Goal: Task Accomplishment & Management: Use online tool/utility

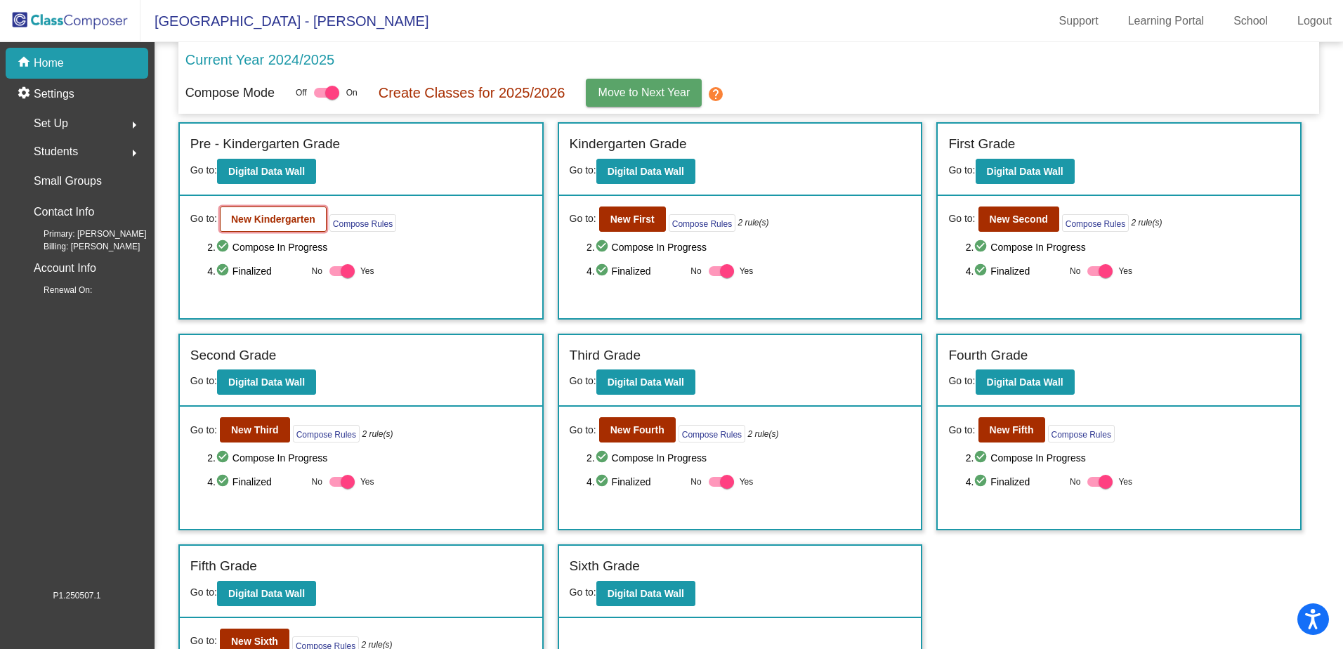
click at [303, 225] on b "New Kindergarten" at bounding box center [273, 219] width 84 height 11
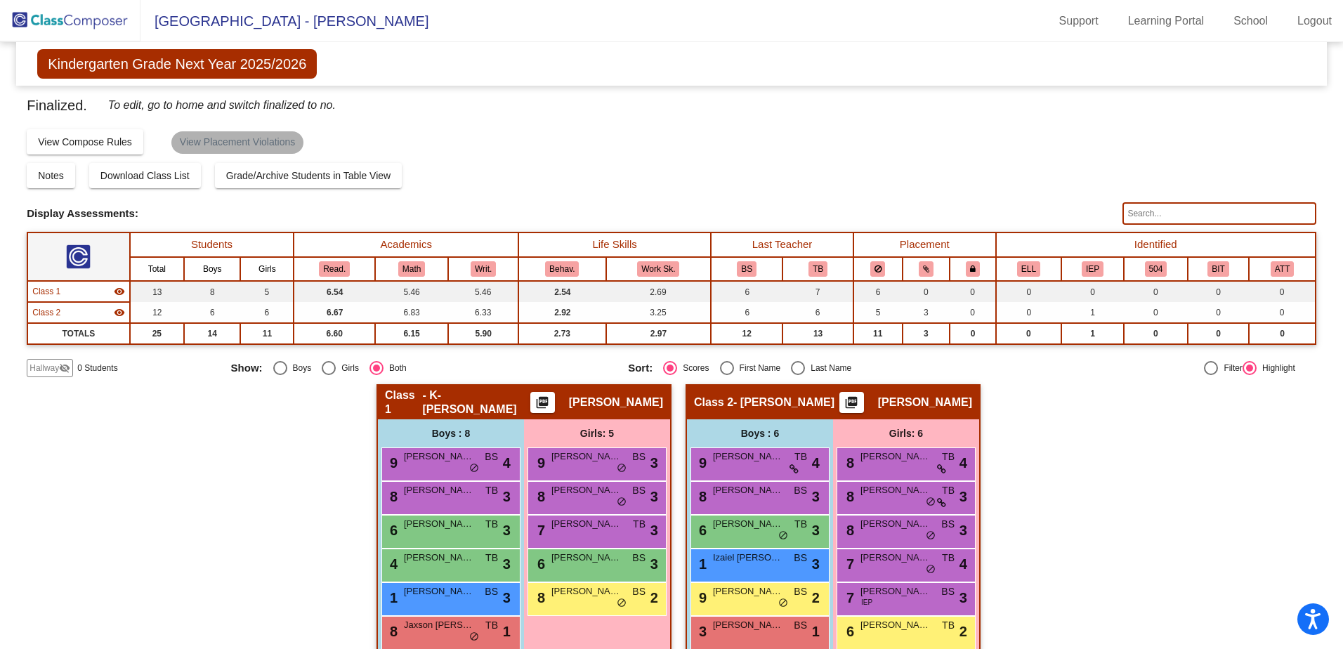
click at [220, 141] on mat-chip "View Placement Violations" at bounding box center [237, 142] width 132 height 22
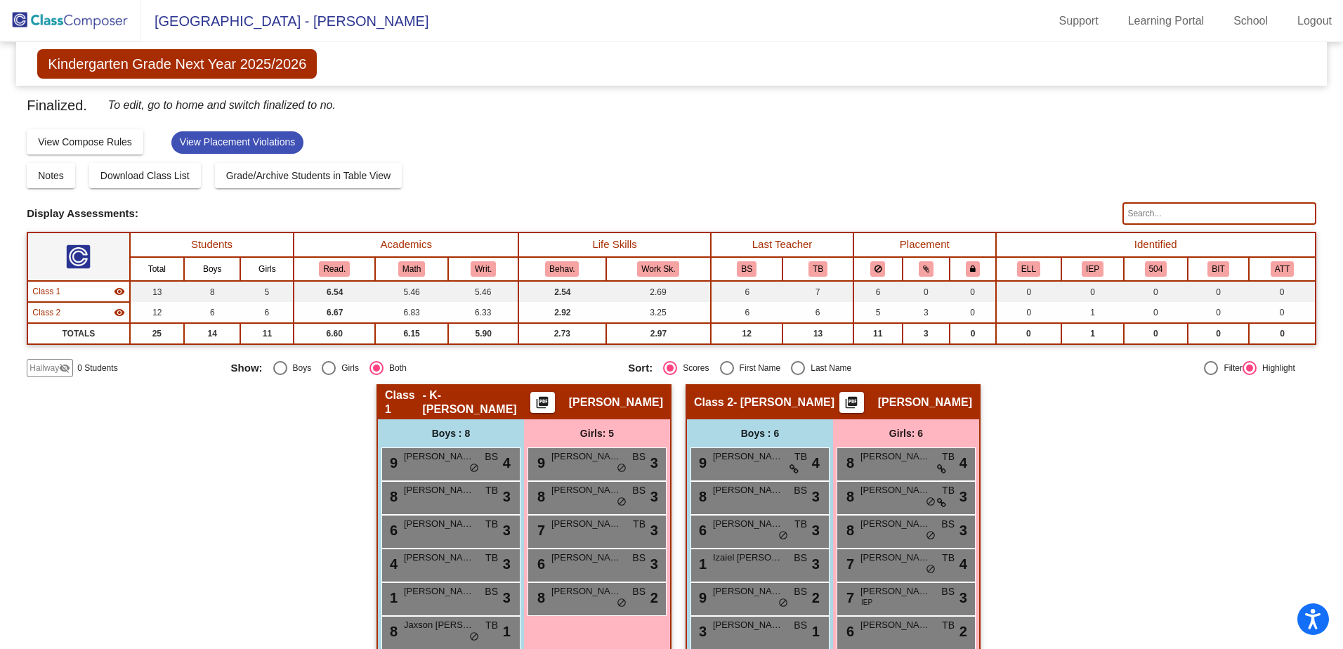
click at [1187, 550] on div "Hallway - Hallway Class picture_as_pdf Add Student First Name Last Name Student…" at bounding box center [672, 562] width 1290 height 356
click at [251, 141] on mat-chip "View Placement Violations" at bounding box center [237, 142] width 132 height 22
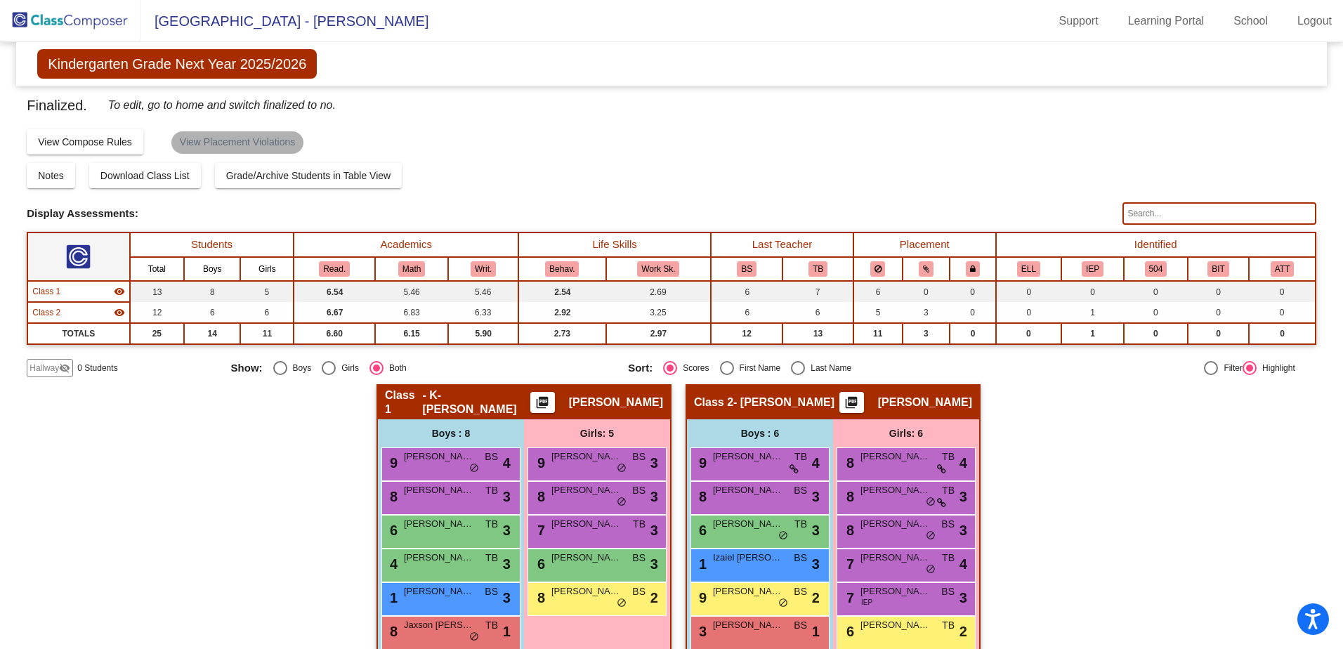
scroll to position [91, 0]
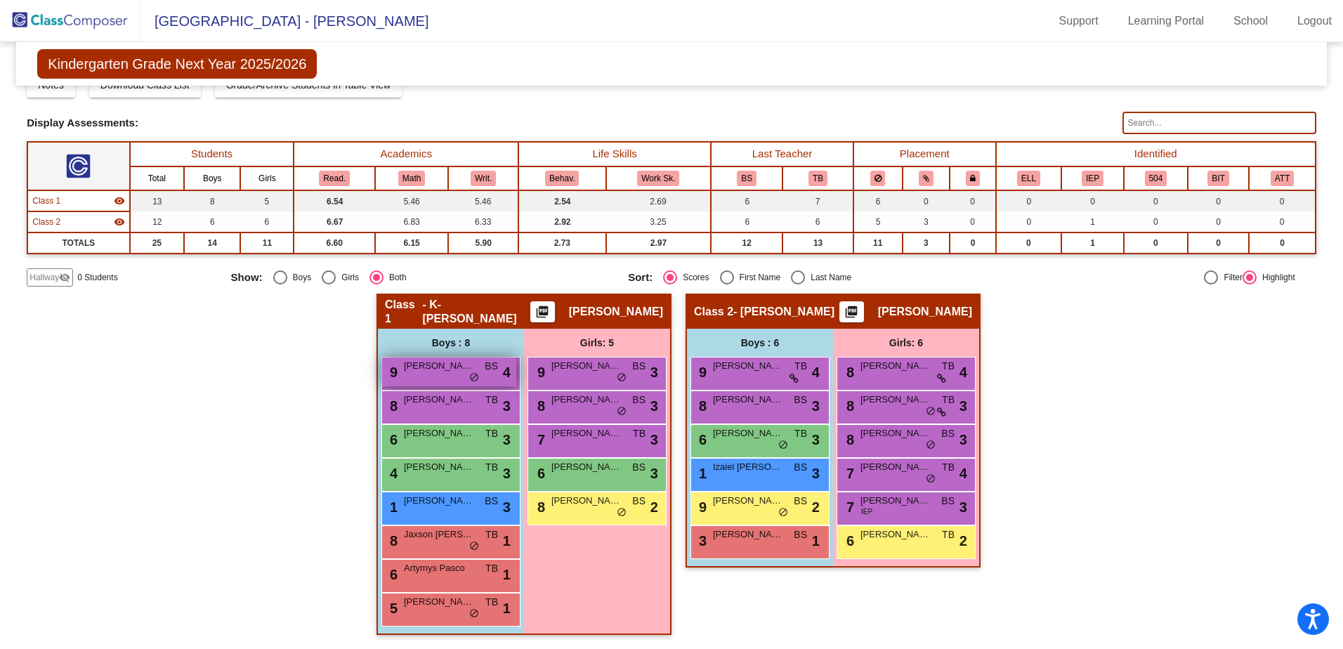
click at [450, 369] on span "[PERSON_NAME]" at bounding box center [439, 366] width 70 height 14
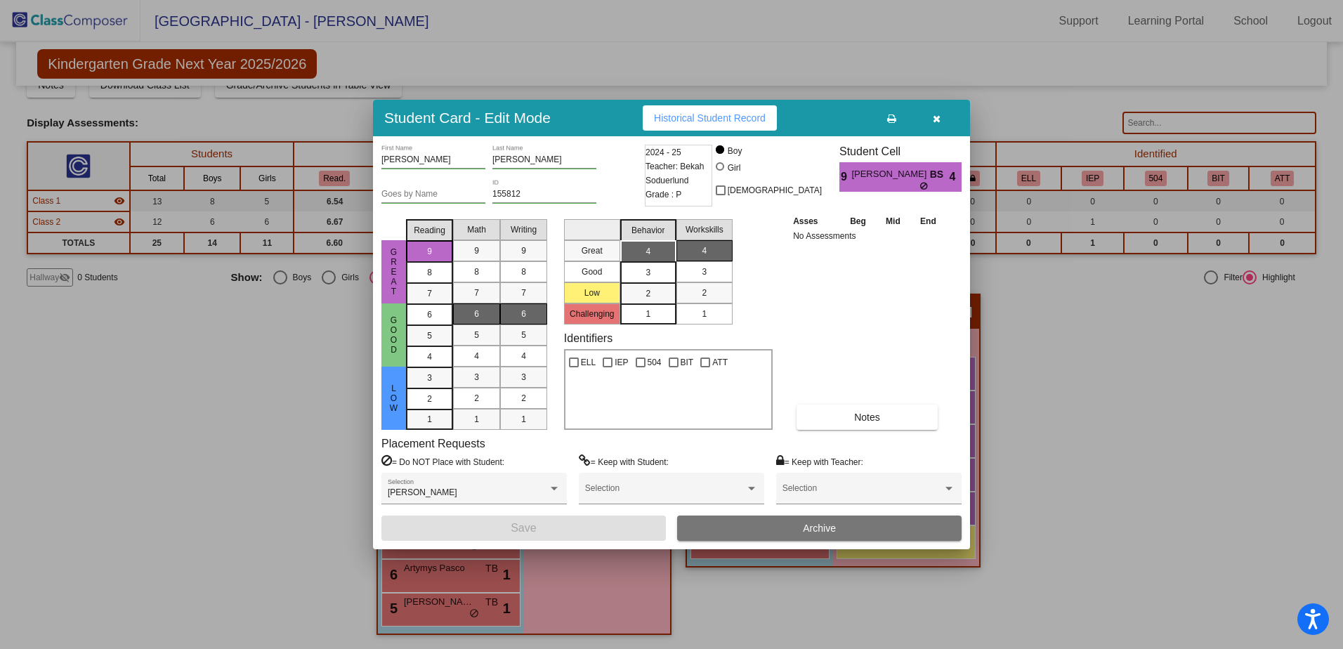
click at [933, 119] on icon "button" at bounding box center [937, 119] width 8 height 10
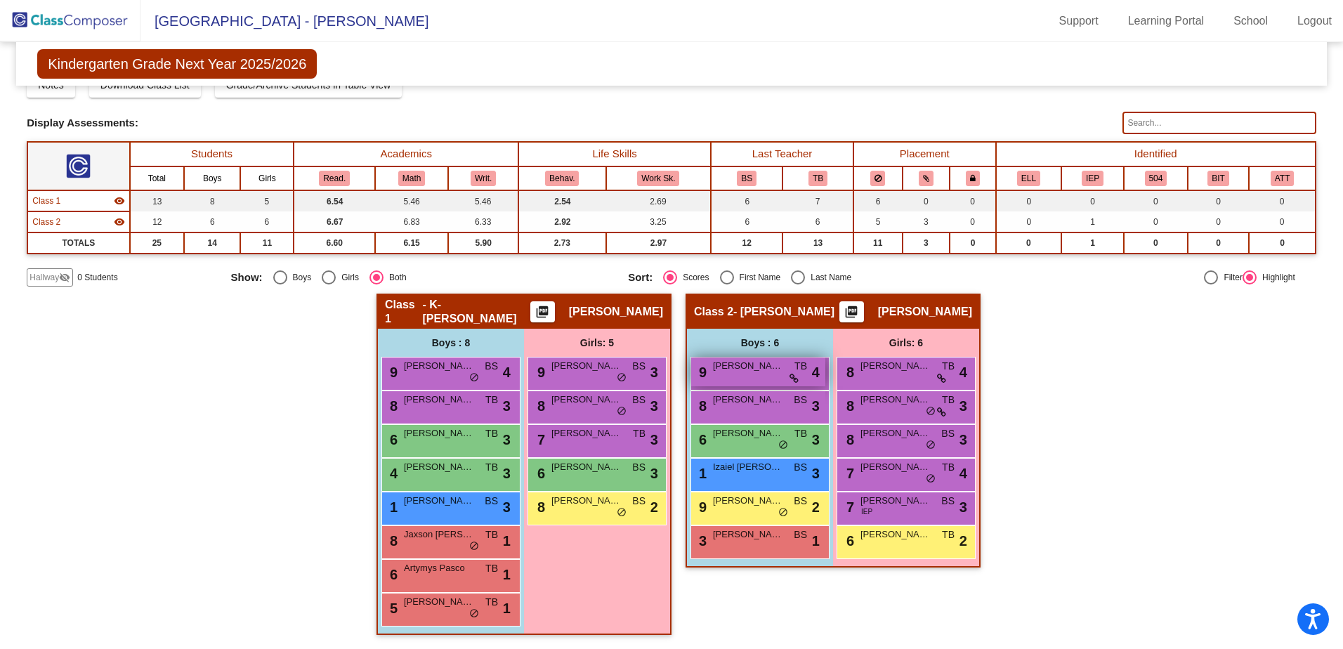
click at [790, 378] on icon at bounding box center [794, 379] width 9 height 10
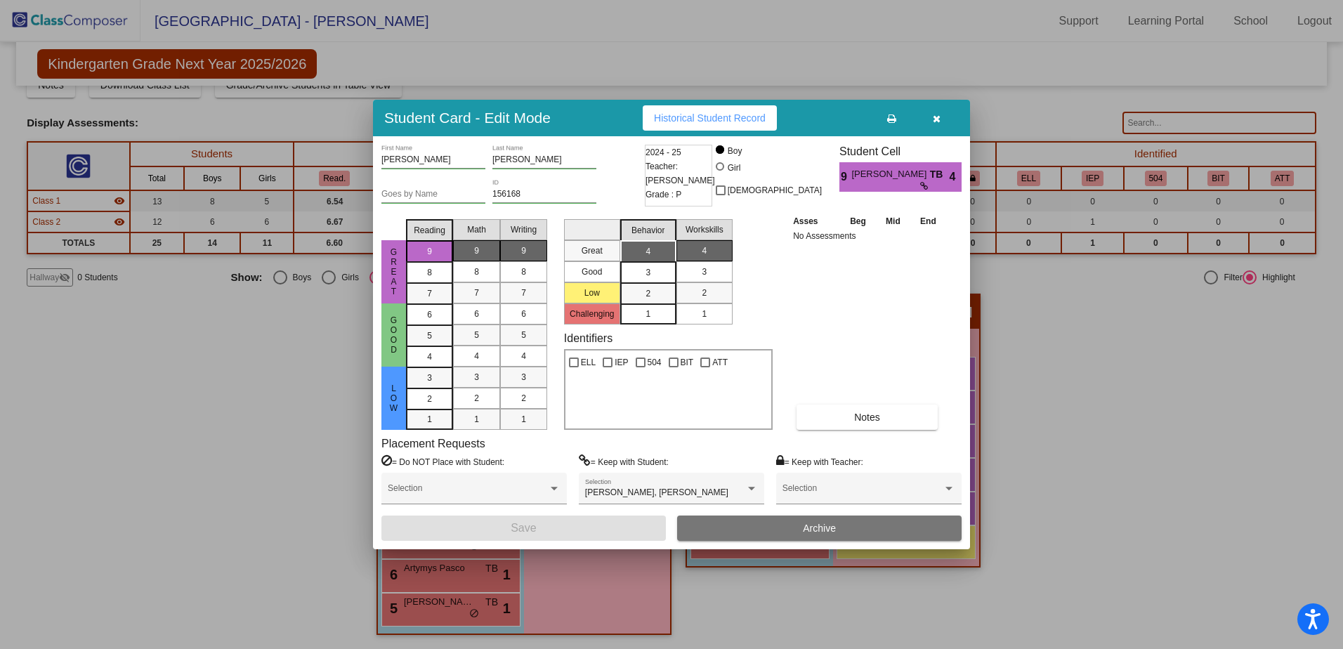
click at [1070, 360] on div at bounding box center [671, 324] width 1343 height 649
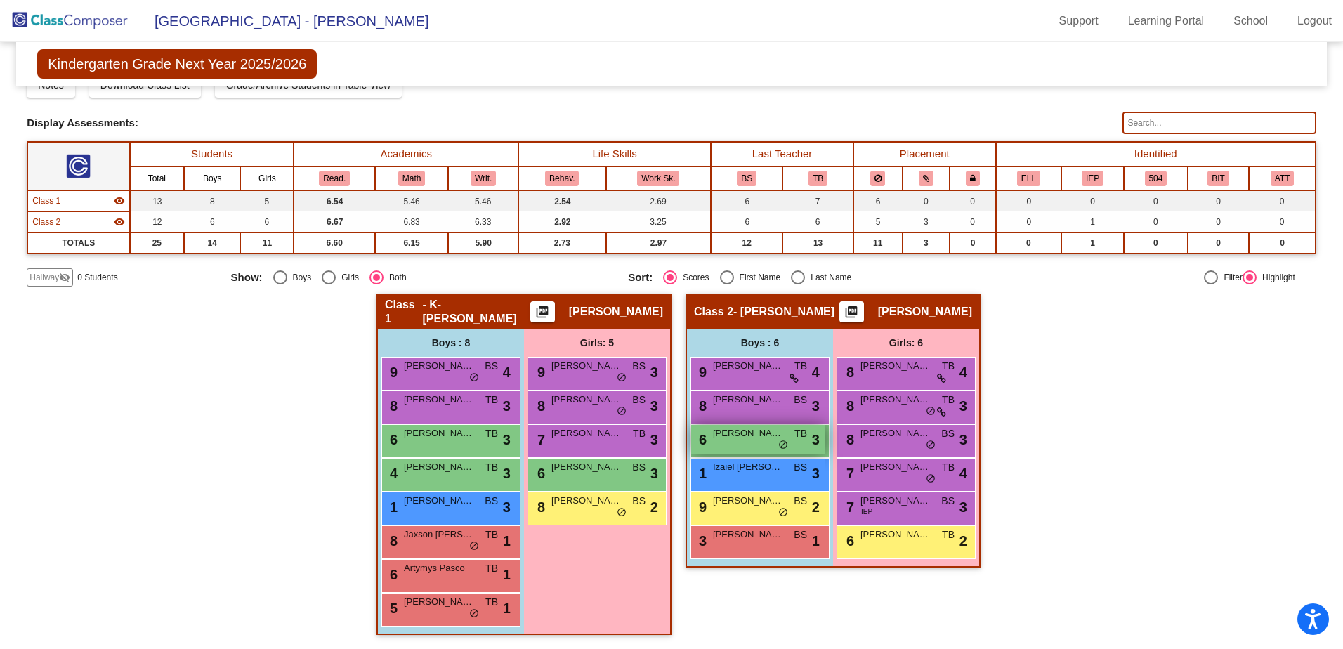
click at [763, 443] on div "6 [PERSON_NAME] TB lock do_not_disturb_alt 3" at bounding box center [758, 439] width 134 height 29
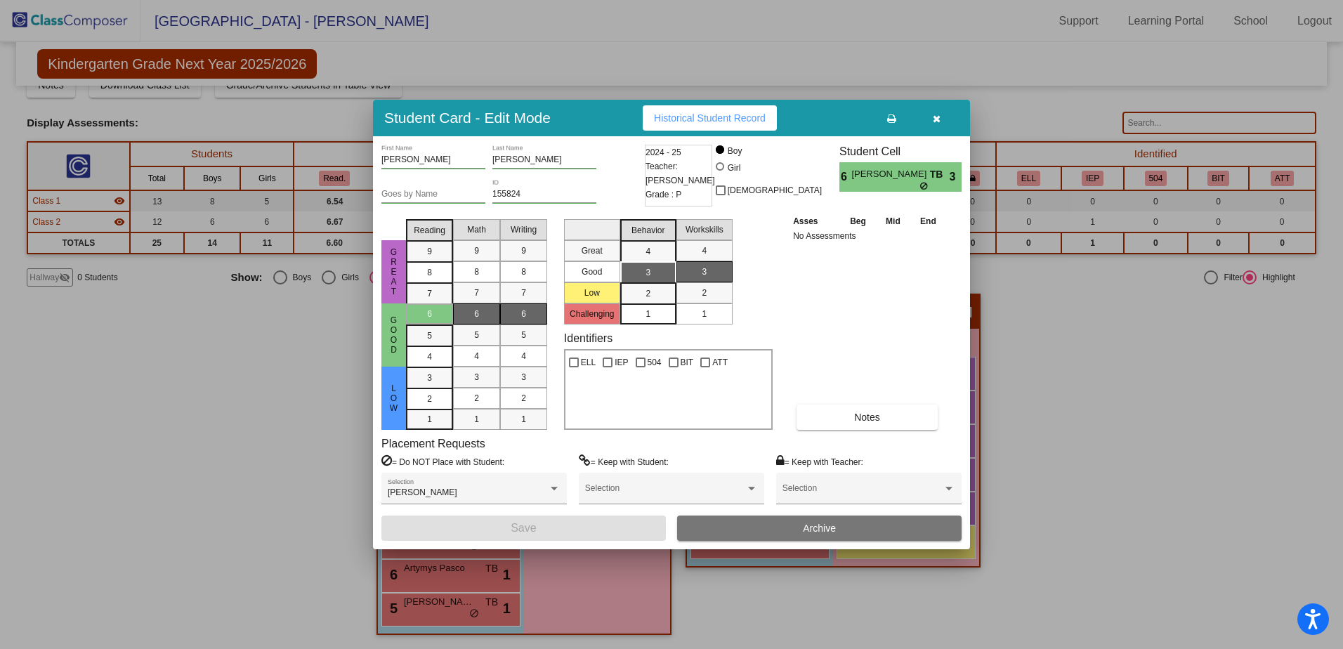
click at [1016, 311] on div at bounding box center [671, 324] width 1343 height 649
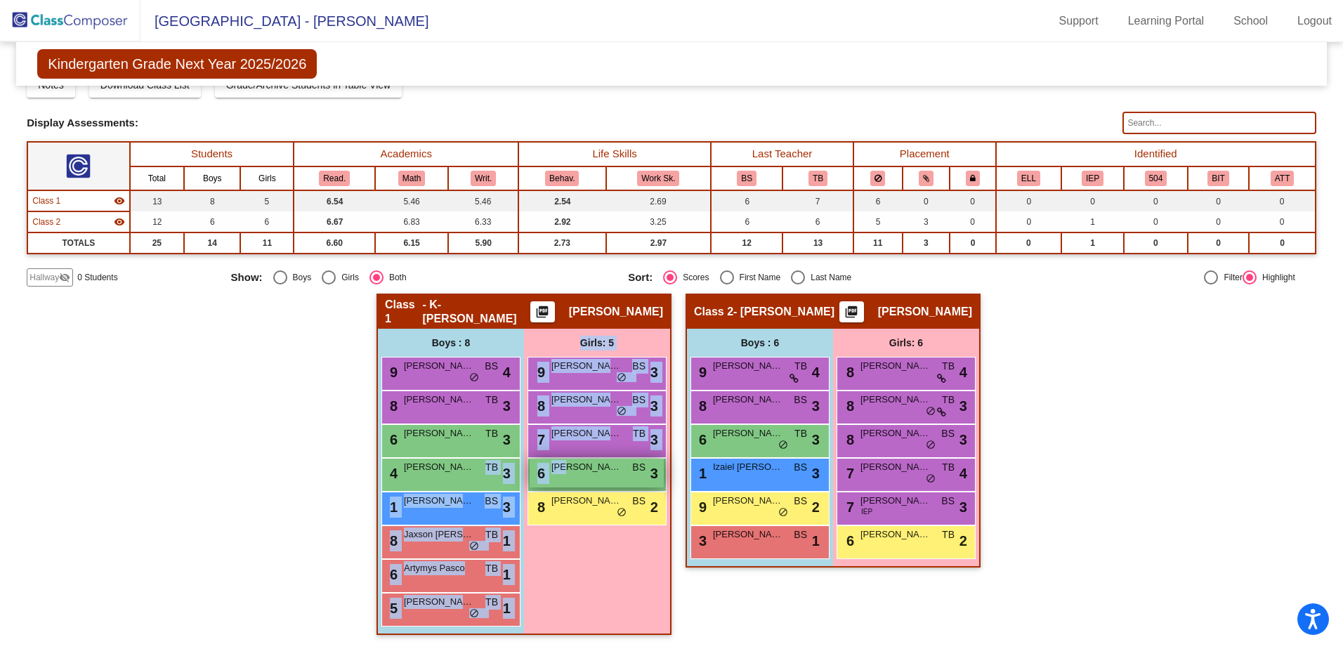
drag, startPoint x: 457, startPoint y: 472, endPoint x: 563, endPoint y: 467, distance: 106.2
click at [0, 0] on div "Boys : 8 9 [PERSON_NAME] BS lock do_not_disturb_alt 4 8 [PERSON_NAME] TB lock d…" at bounding box center [0, 0] width 0 height 0
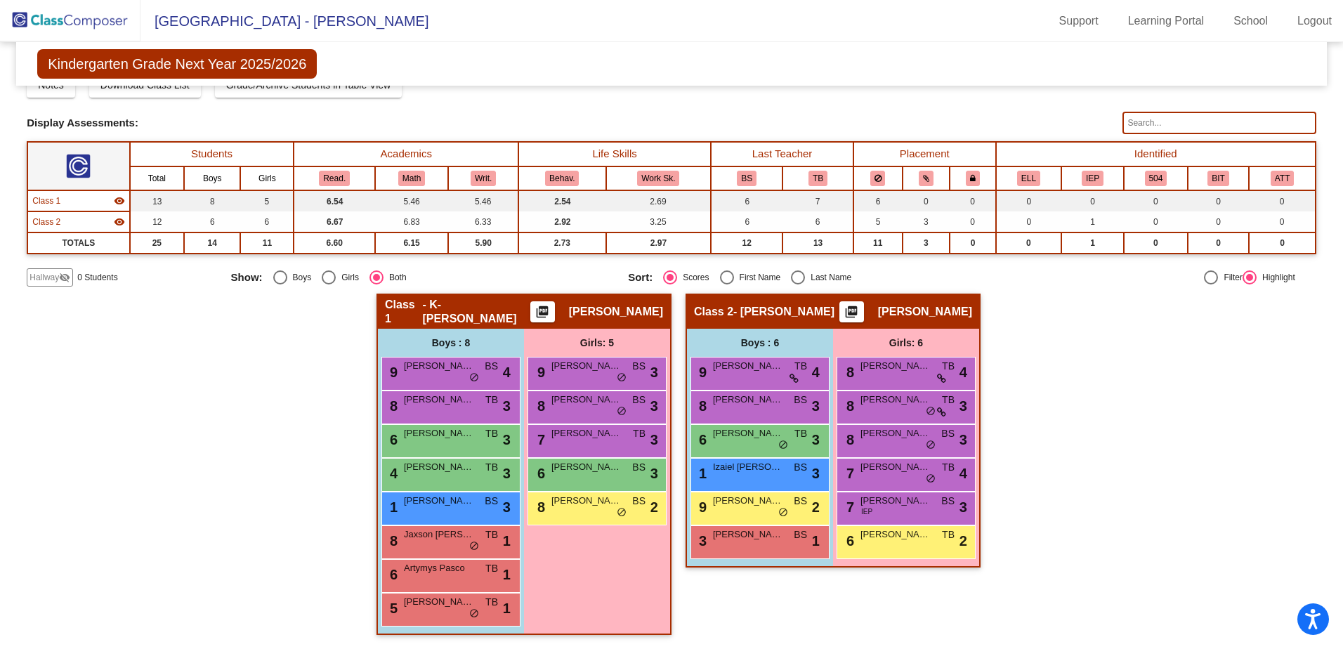
click at [1018, 410] on div "Hallway - Hallway Class picture_as_pdf Add Student First Name Last Name Student…" at bounding box center [672, 472] width 1290 height 356
click at [427, 540] on span "Jaxson [PERSON_NAME]" at bounding box center [439, 535] width 70 height 14
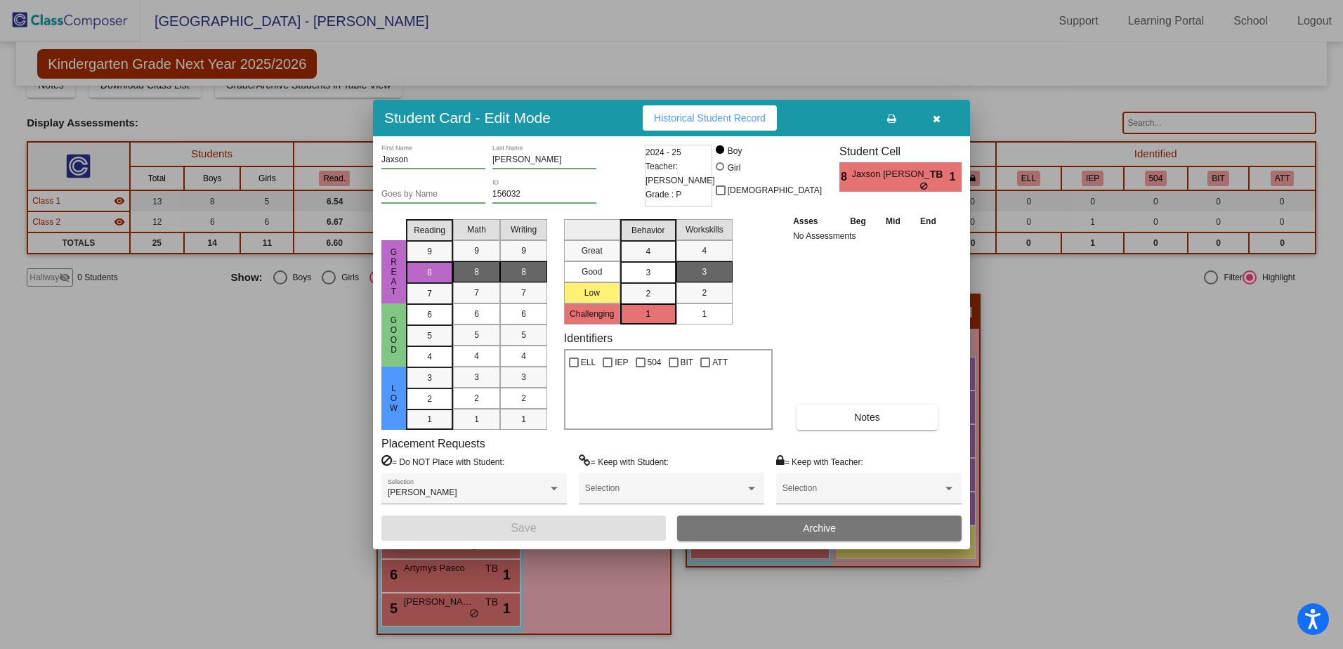
click at [1001, 363] on div at bounding box center [671, 324] width 1343 height 649
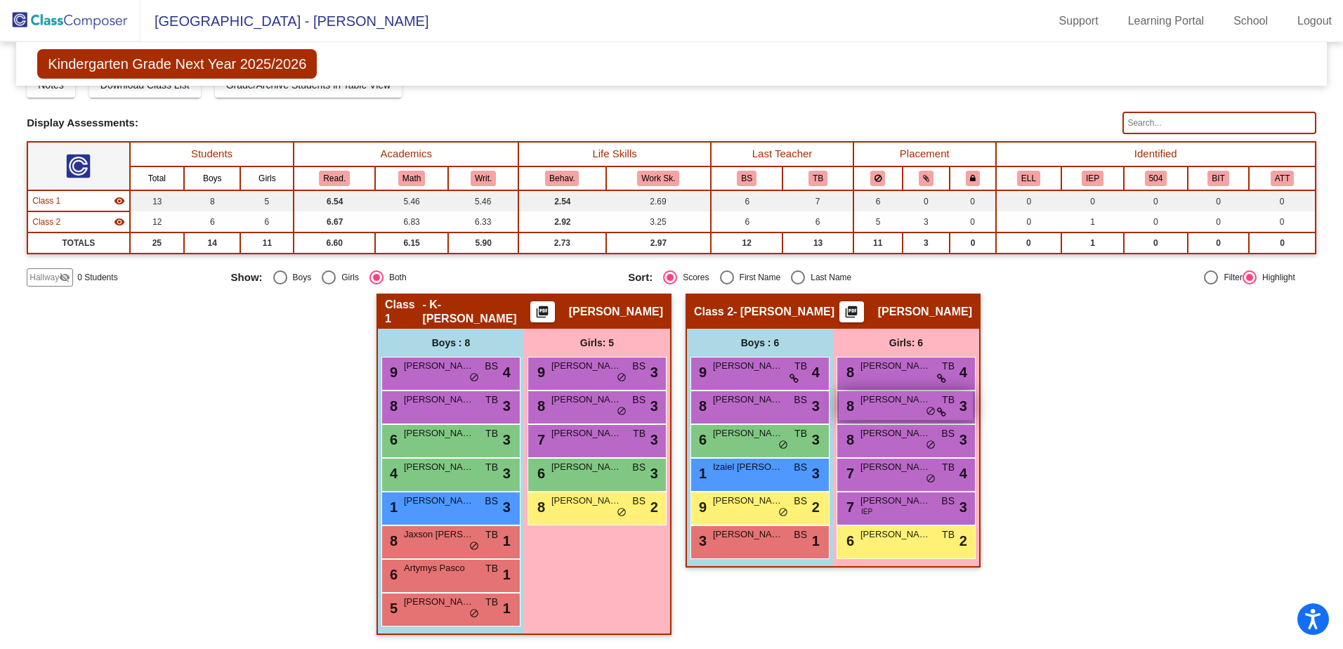
click at [891, 407] on div "8 [PERSON_NAME] TB lock do_not_disturb_alt 3" at bounding box center [906, 405] width 134 height 29
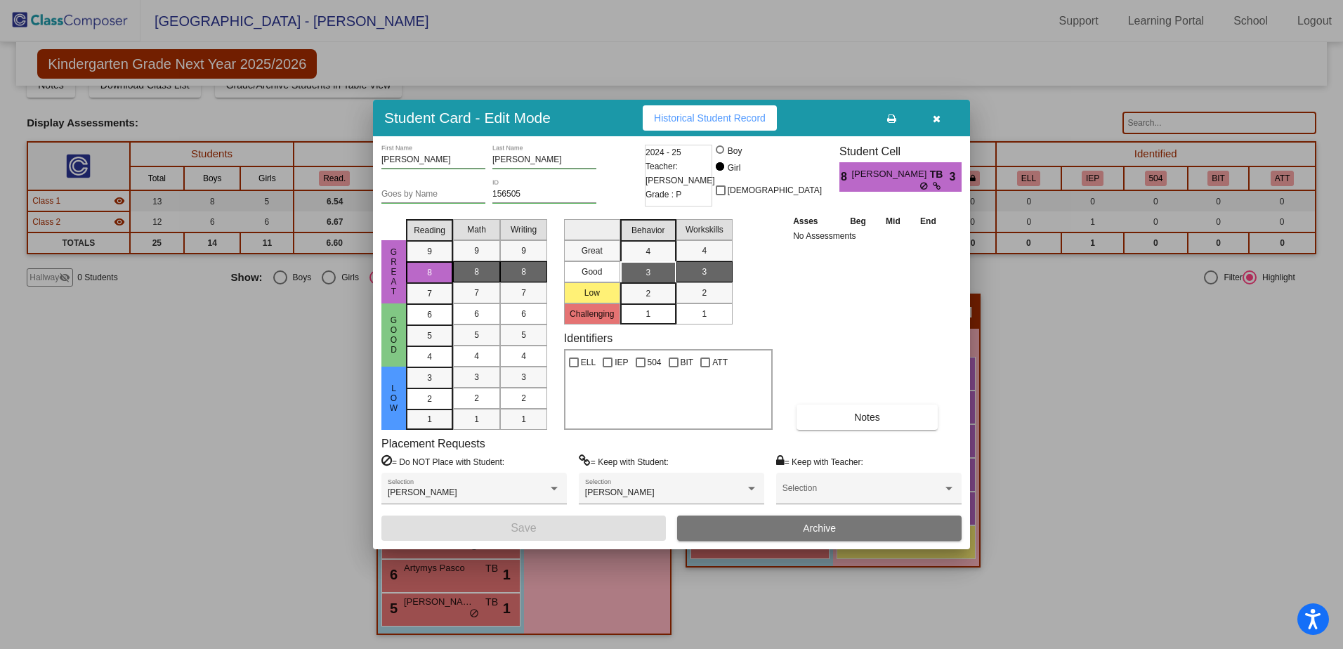
click at [1027, 348] on div at bounding box center [671, 324] width 1343 height 649
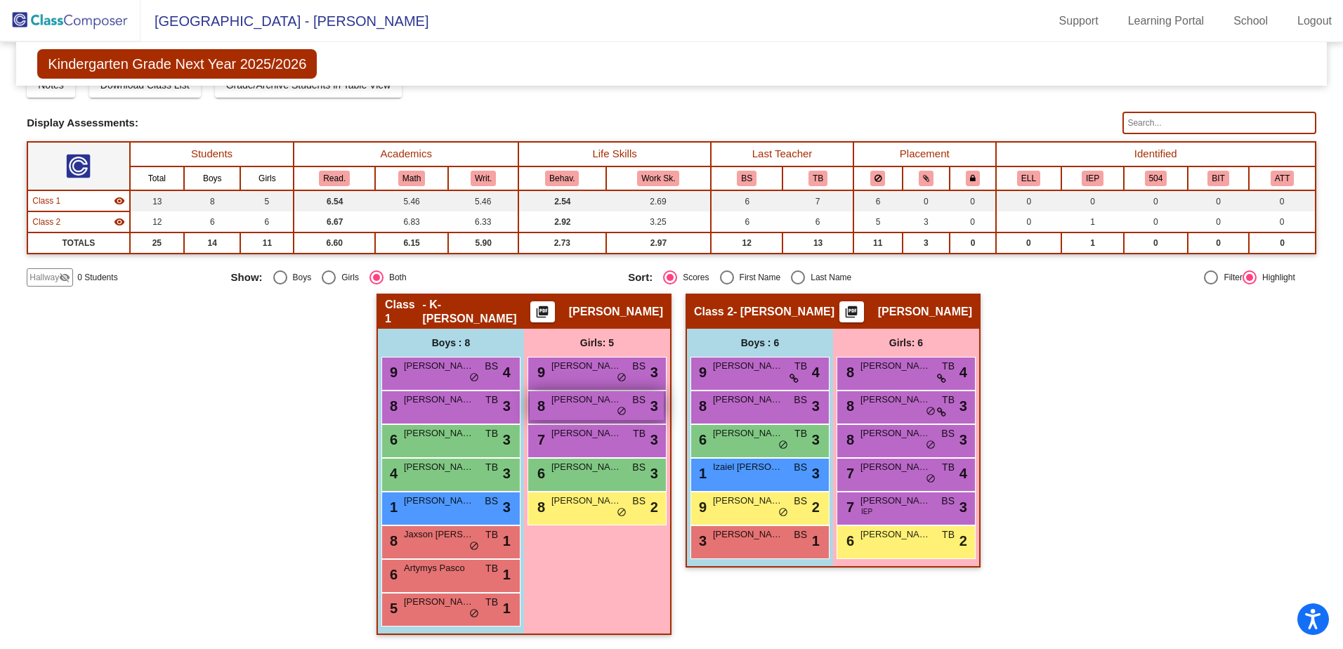
click at [591, 412] on div "8 Juniper [PERSON_NAME] lock do_not_disturb_alt 3" at bounding box center [597, 405] width 134 height 29
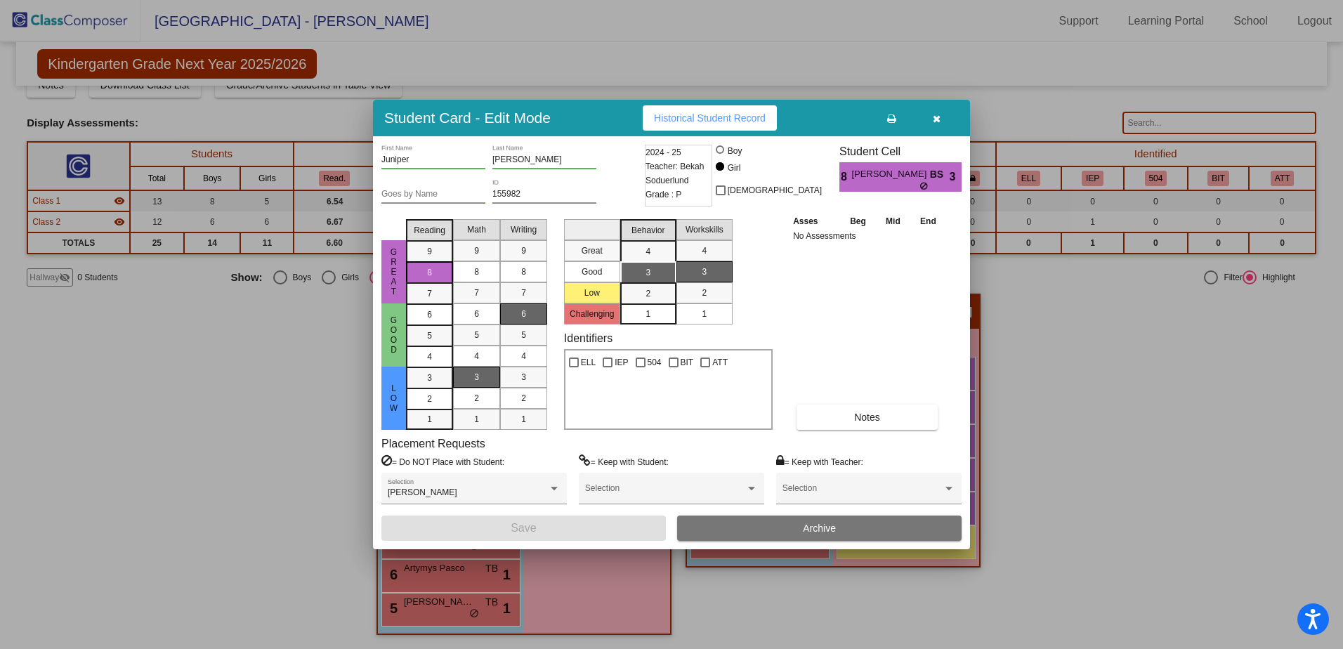
click at [1083, 355] on div at bounding box center [671, 324] width 1343 height 649
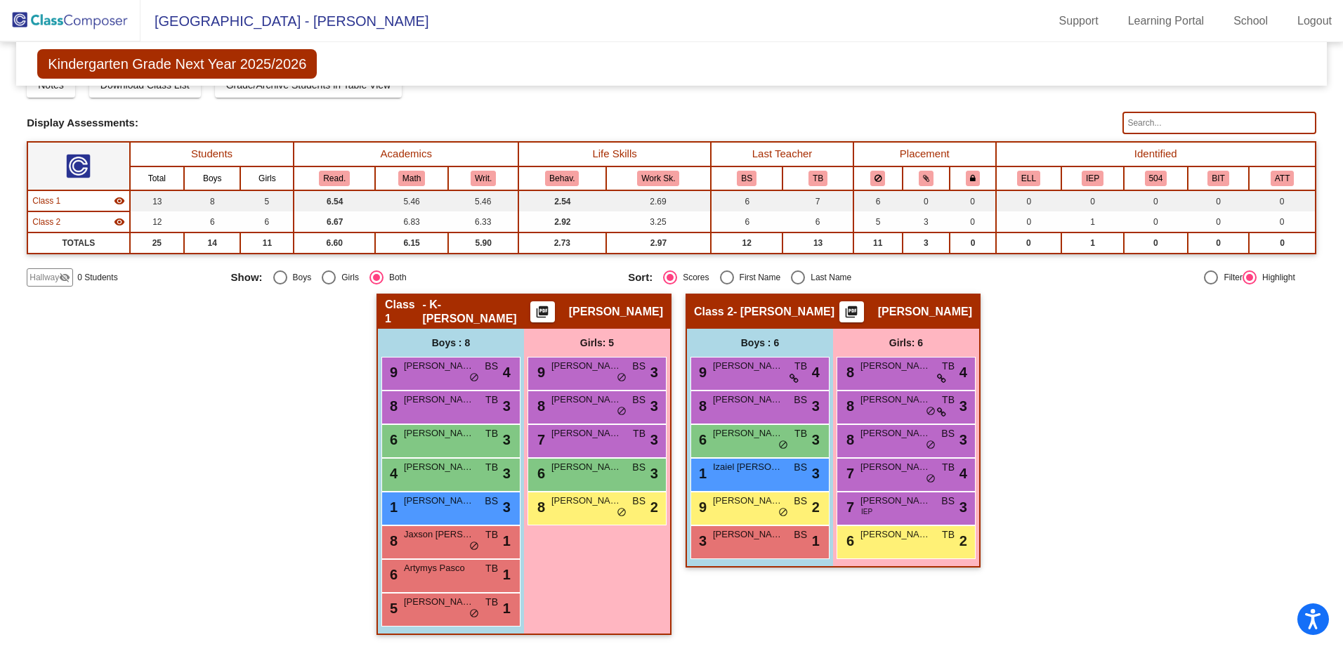
scroll to position [0, 0]
